Goal: Information Seeking & Learning: Check status

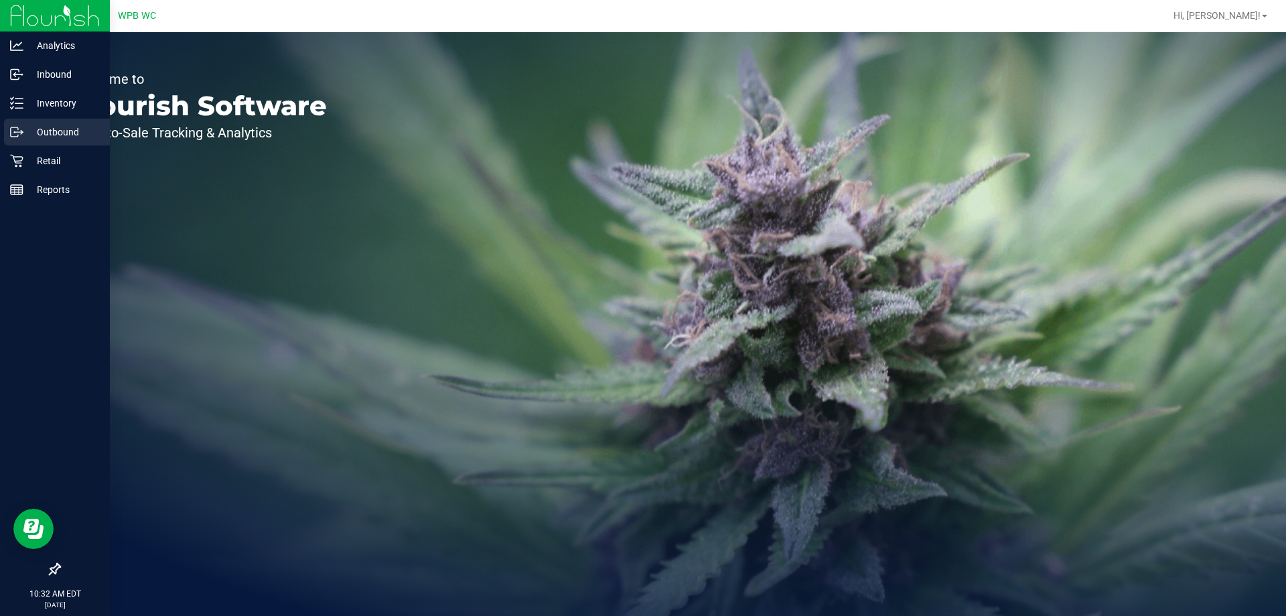
click at [43, 136] on p "Outbound" at bounding box center [63, 132] width 80 height 16
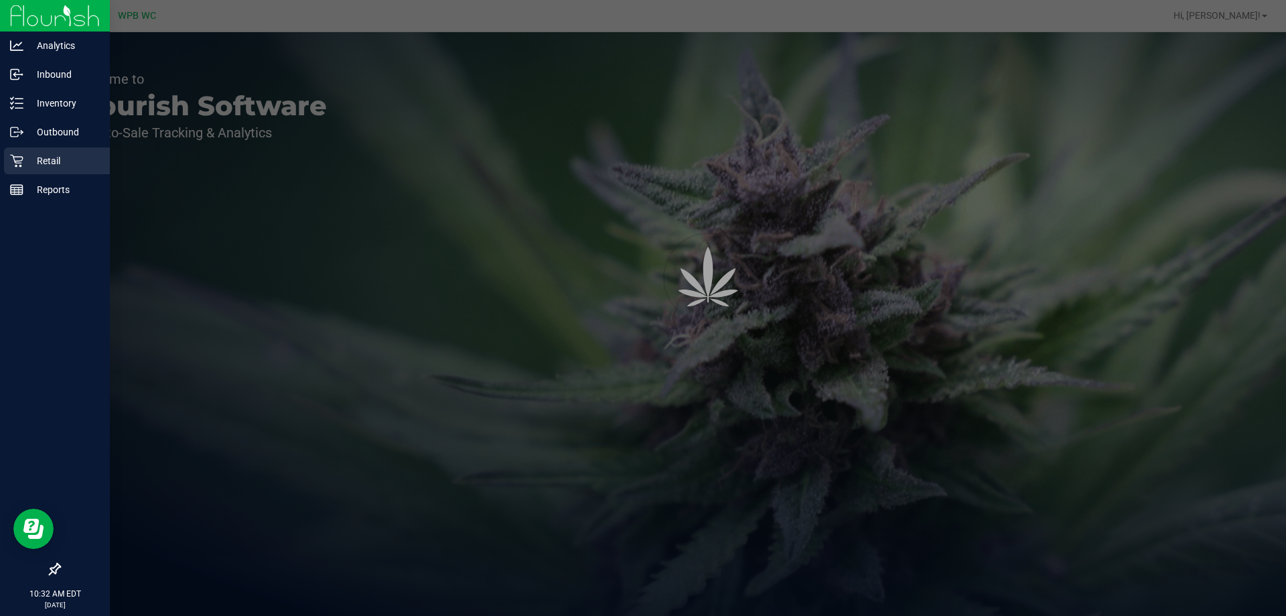
click at [43, 163] on p "Retail" at bounding box center [63, 161] width 80 height 16
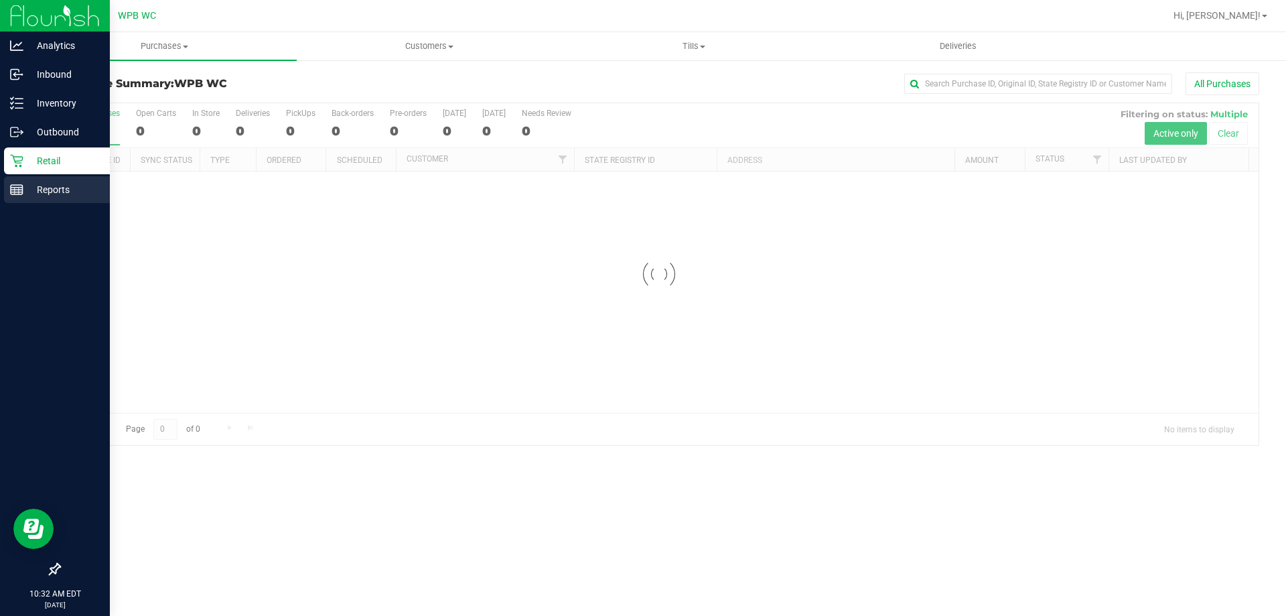
click at [48, 194] on p "Reports" at bounding box center [63, 190] width 80 height 16
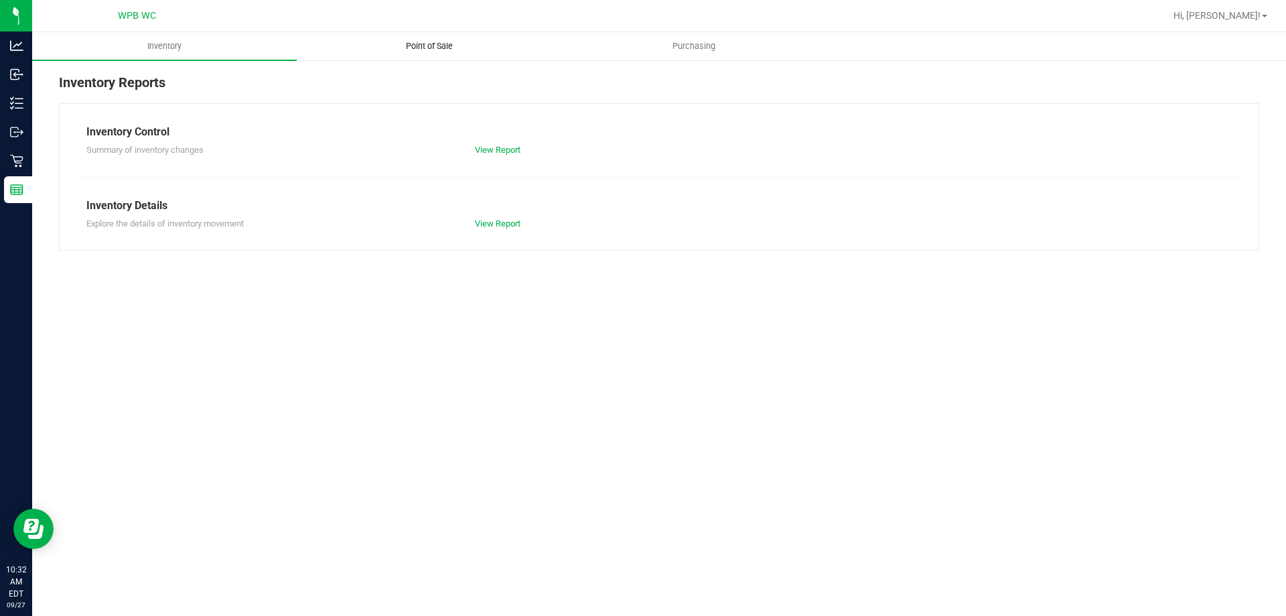
click at [423, 48] on span "Point of Sale" at bounding box center [429, 46] width 83 height 12
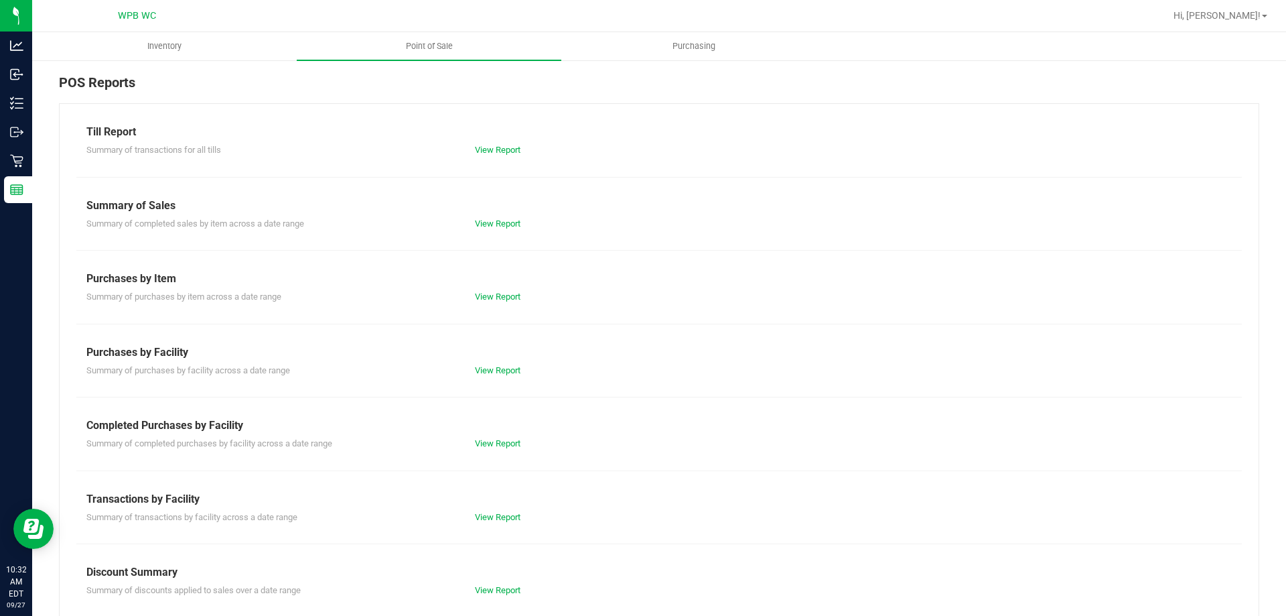
click at [488, 448] on div "View Report" at bounding box center [562, 443] width 194 height 13
click at [487, 437] on div "View Report" at bounding box center [562, 443] width 194 height 13
click at [486, 437] on div "View Report" at bounding box center [562, 443] width 194 height 13
click at [490, 449] on div "View Report" at bounding box center [562, 443] width 194 height 13
click at [498, 439] on link "View Report" at bounding box center [498, 443] width 46 height 10
